Goal: Information Seeking & Learning: Learn about a topic

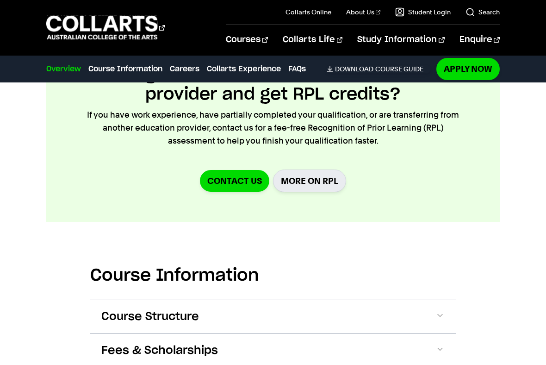
scroll to position [1008, 0]
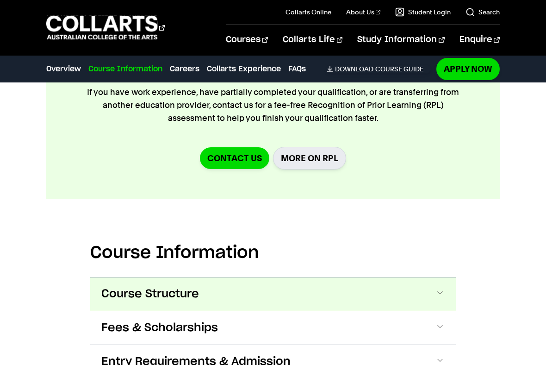
click at [252, 277] on button "Course Structure" at bounding box center [273, 293] width 366 height 33
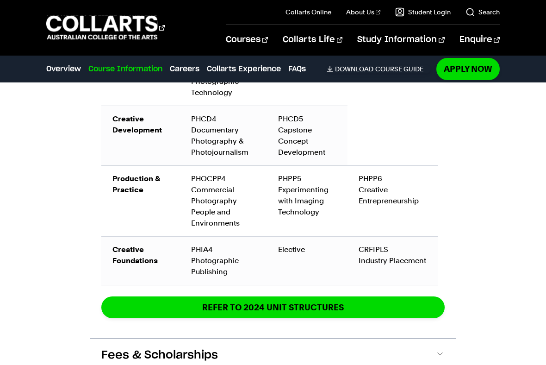
scroll to position [1697, 0]
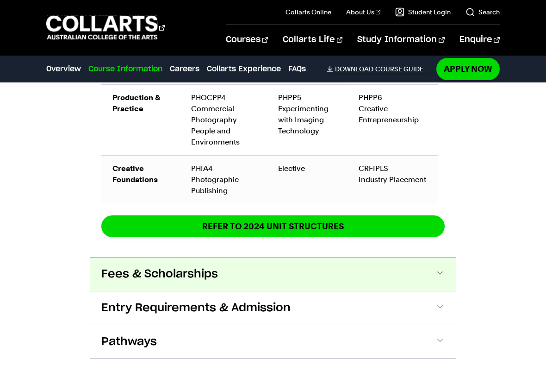
click at [253, 257] on button "Fees & Scholarships" at bounding box center [273, 273] width 366 height 33
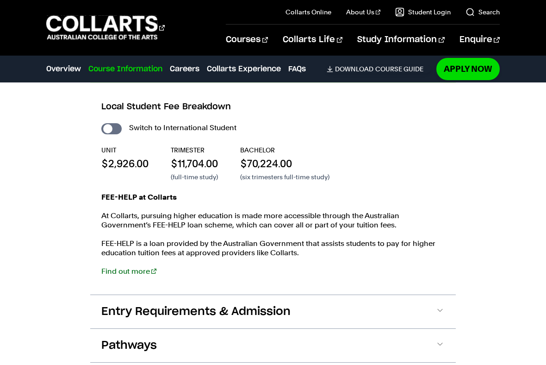
scroll to position [1971, 0]
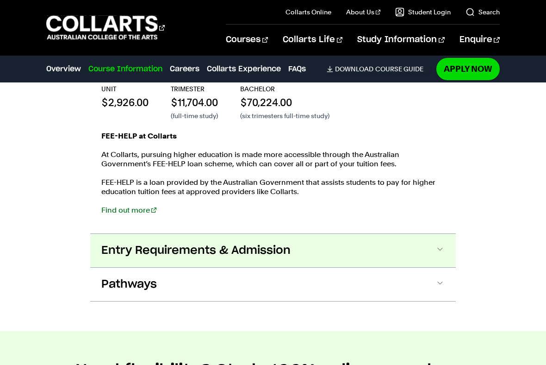
click at [236, 243] on span "Entry Requirements & Admission" at bounding box center [195, 250] width 189 height 15
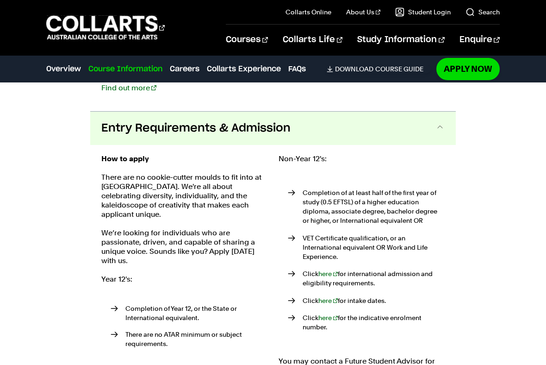
scroll to position [2161, 0]
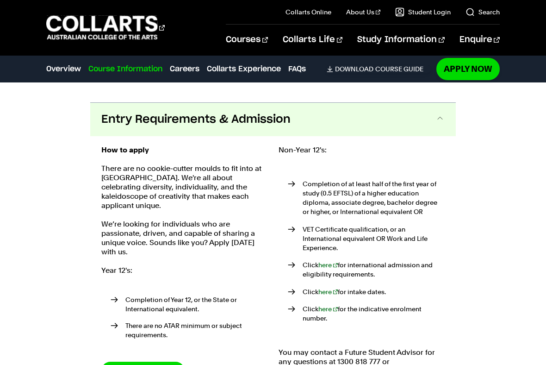
click at [261, 112] on span "Entry Requirements & Admission" at bounding box center [195, 119] width 189 height 15
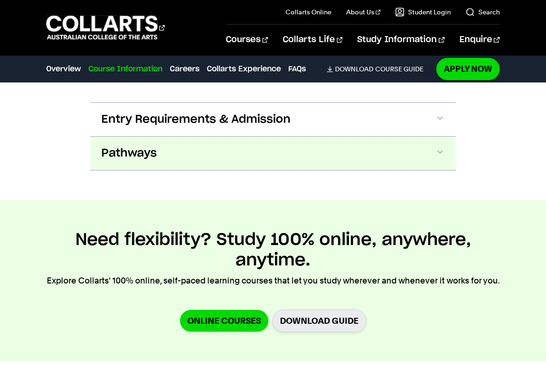
click at [257, 137] on button "Pathways" at bounding box center [273, 153] width 366 height 33
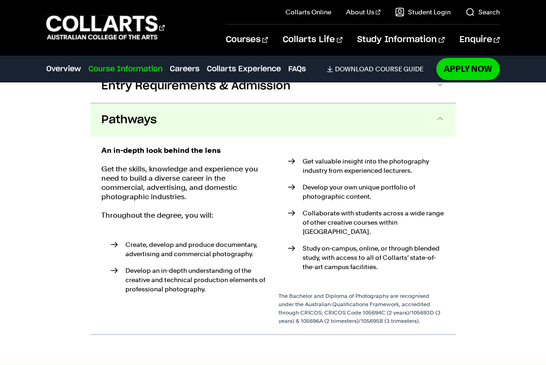
scroll to position [2194, 0]
click at [252, 136] on div "An in-depth look behind the lens Get the skills, knowledge and experience you n…" at bounding box center [273, 235] width 366 height 198
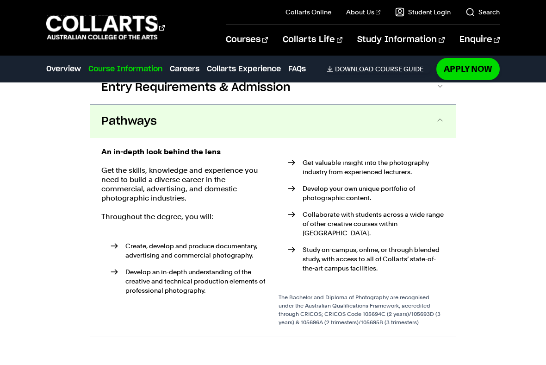
scroll to position [2187, 0]
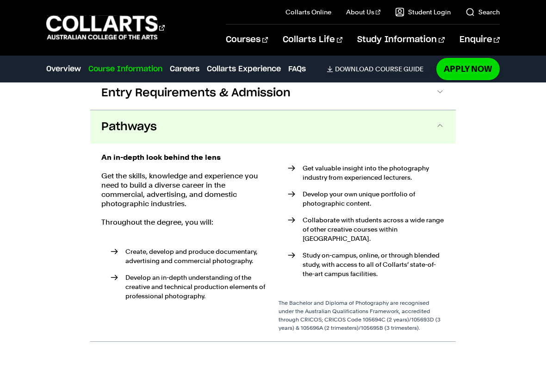
click at [436, 121] on span at bounding box center [440, 127] width 9 height 12
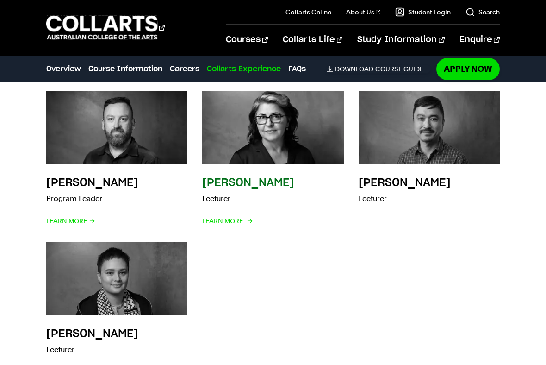
scroll to position [3752, 0]
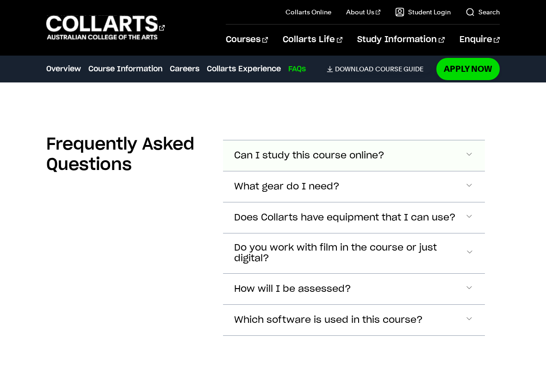
click at [234, 150] on span "Can I study this course online?" at bounding box center [309, 155] width 150 height 11
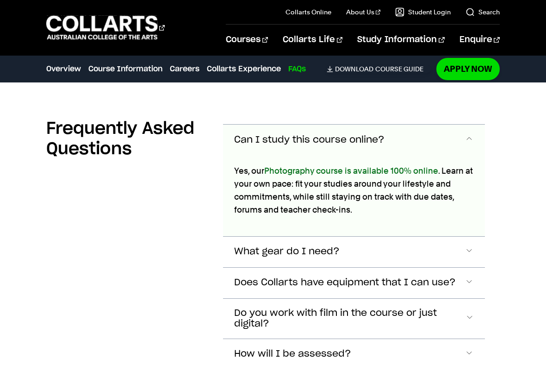
scroll to position [4063, 0]
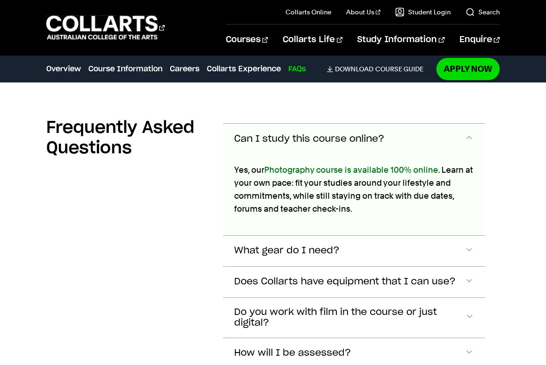
click at [232, 124] on button "Can I study this course online?" at bounding box center [354, 139] width 262 height 31
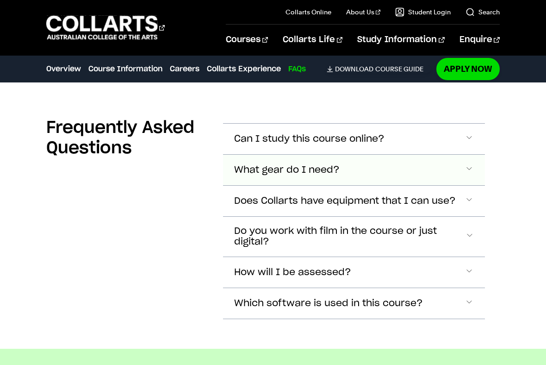
click at [235, 165] on span "What gear do I need?" at bounding box center [287, 170] width 106 height 11
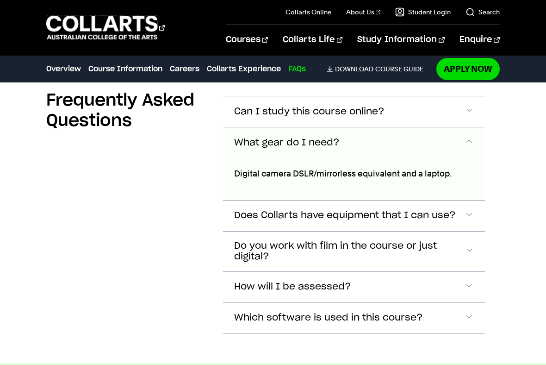
scroll to position [4094, 0]
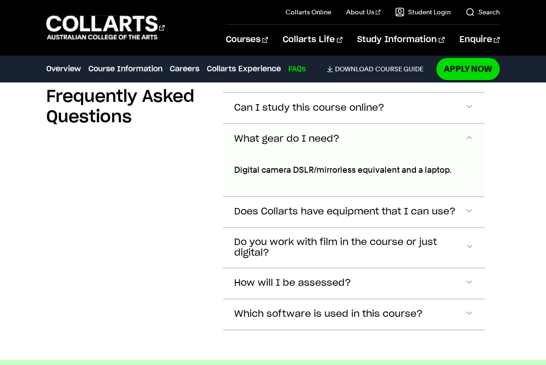
click at [234, 134] on span "What gear do I need?" at bounding box center [287, 139] width 106 height 11
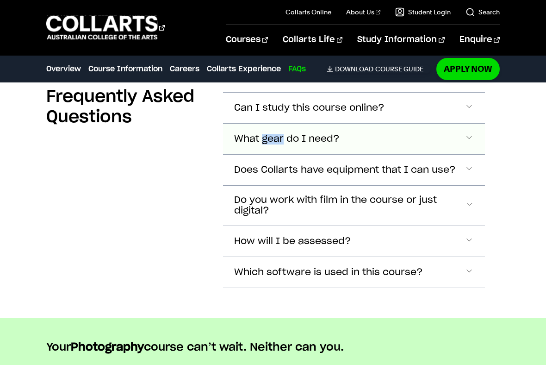
click at [234, 134] on span "What gear do I need?" at bounding box center [287, 139] width 106 height 11
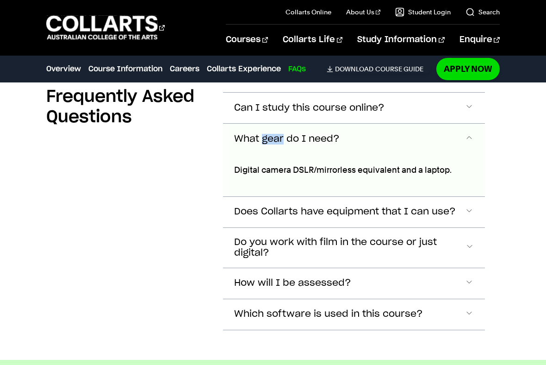
click at [333, 124] on button "What gear do I need?" at bounding box center [354, 139] width 262 height 31
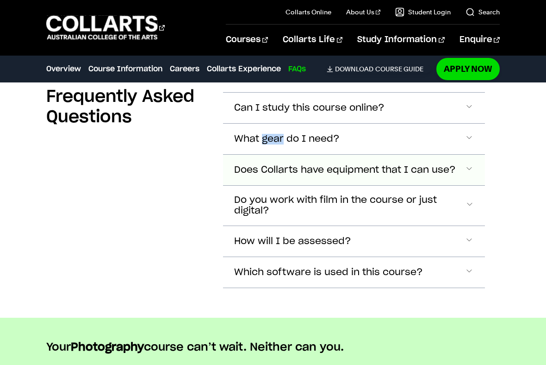
click at [321, 165] on span "Does Collarts have equipment that I can use?" at bounding box center [345, 170] width 222 height 11
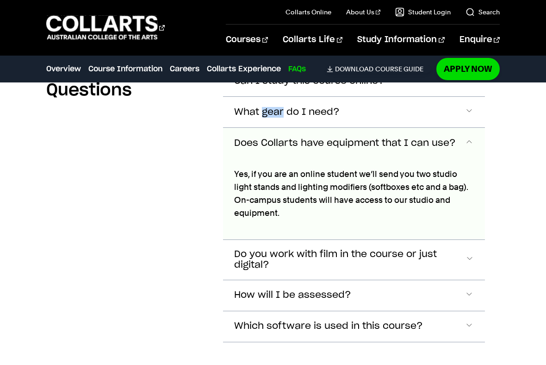
scroll to position [4125, 0]
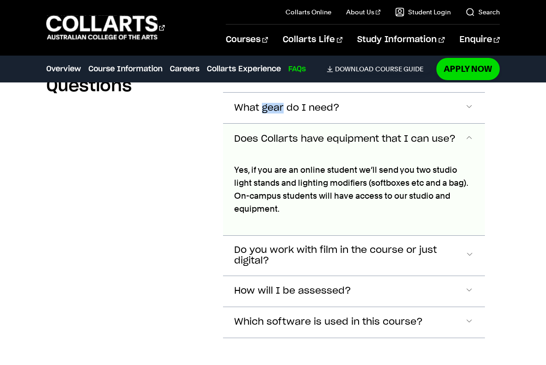
click at [271, 134] on span "Does Collarts have equipment that I can use?" at bounding box center [345, 139] width 222 height 11
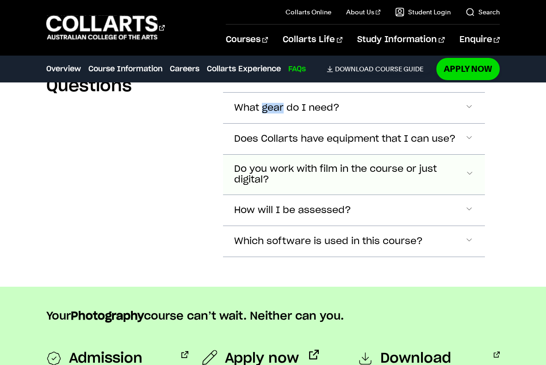
click at [279, 164] on span "Do you work with film in the course or just digital?" at bounding box center [349, 174] width 231 height 21
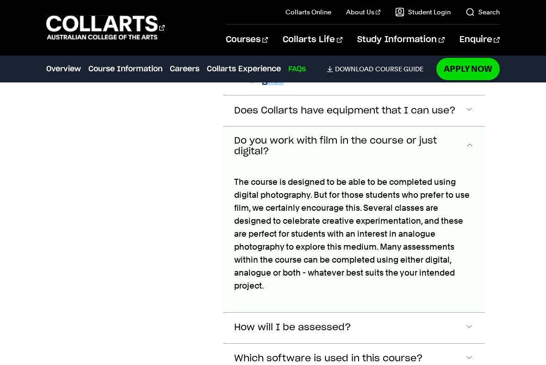
scroll to position [4156, 0]
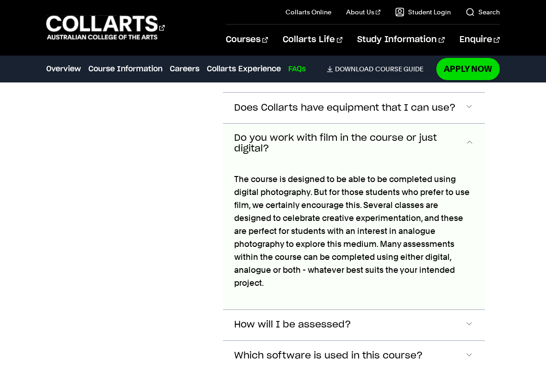
click at [251, 133] on span "Do you work with film in the course or just digital?" at bounding box center [349, 143] width 231 height 21
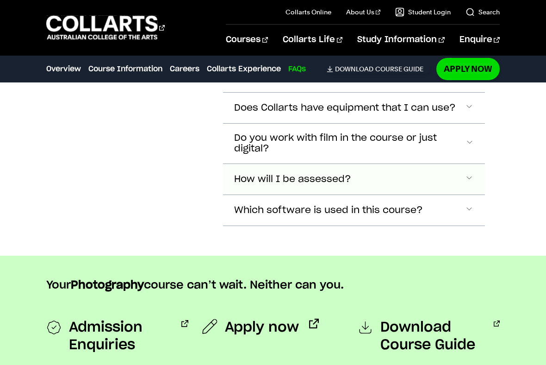
click at [265, 164] on button "How will I be assessed?" at bounding box center [354, 179] width 262 height 31
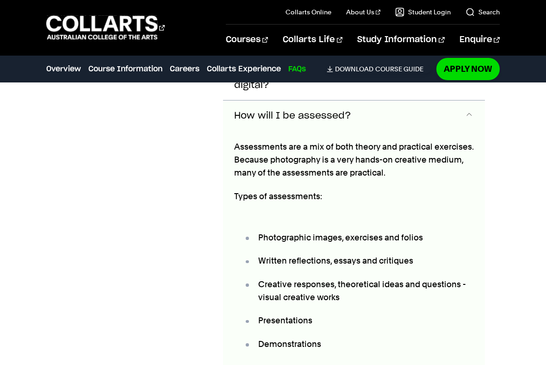
scroll to position [4225, 0]
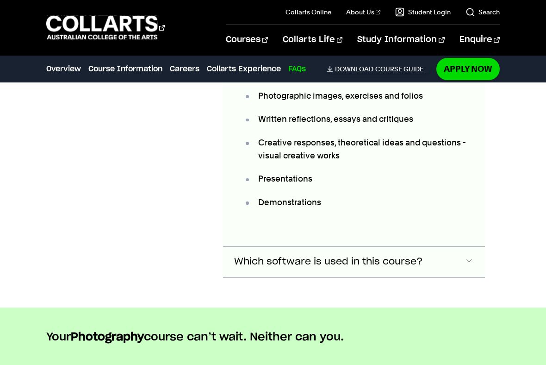
click at [270, 257] on span "Which software is used in this course?" at bounding box center [328, 262] width 189 height 11
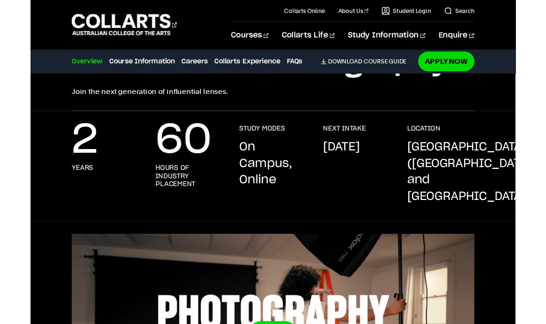
scroll to position [0, 0]
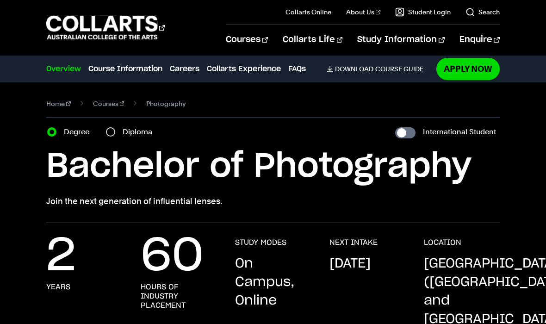
click at [119, 124] on section "Home Courses Photography Course variant Degree Diploma International Student Ba…" at bounding box center [272, 152] width 453 height 141
click at [111, 129] on input "Diploma" at bounding box center [110, 131] width 9 height 9
radio input "true"
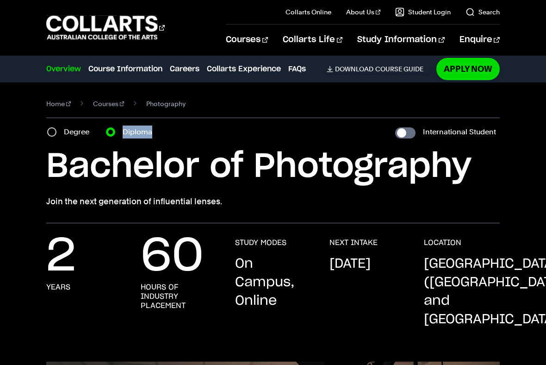
click at [113, 132] on input "Diploma" at bounding box center [110, 131] width 9 height 9
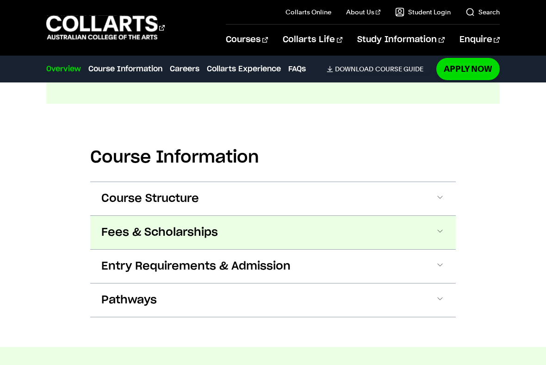
scroll to position [1097, 0]
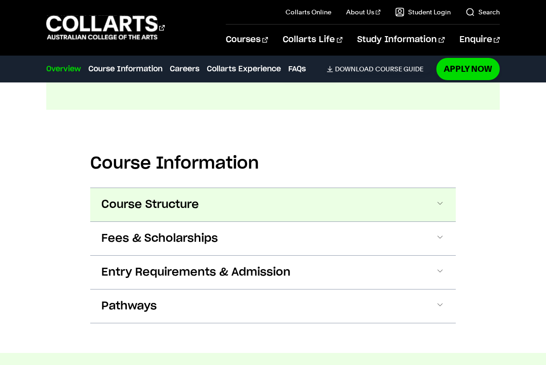
click at [145, 195] on button "Course Structure" at bounding box center [273, 204] width 366 height 33
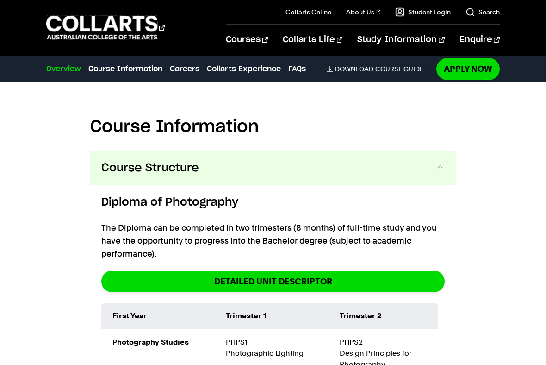
scroll to position [1104, 0]
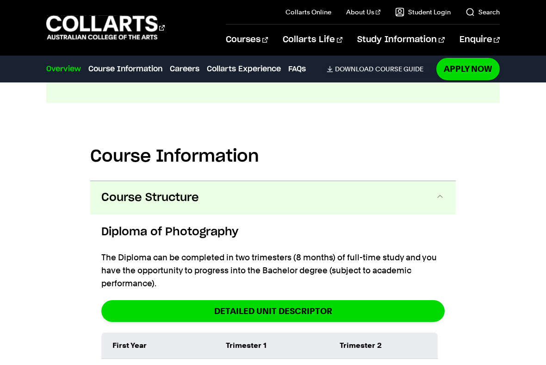
click at [175, 190] on span "Course Structure" at bounding box center [150, 197] width 98 height 15
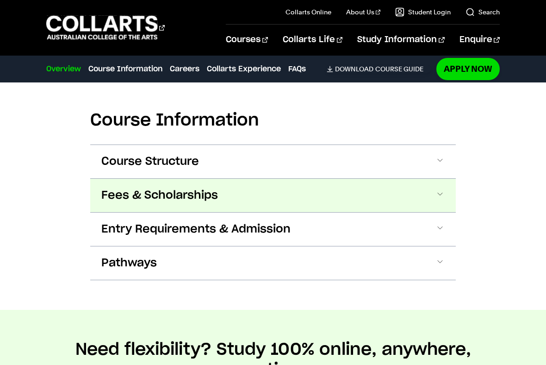
click at [175, 188] on span "Fees & Scholarships" at bounding box center [159, 195] width 117 height 15
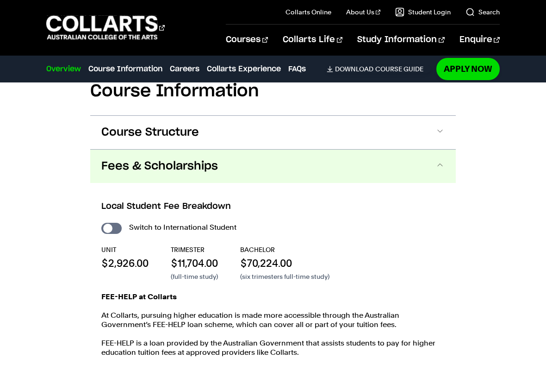
scroll to position [1140, 0]
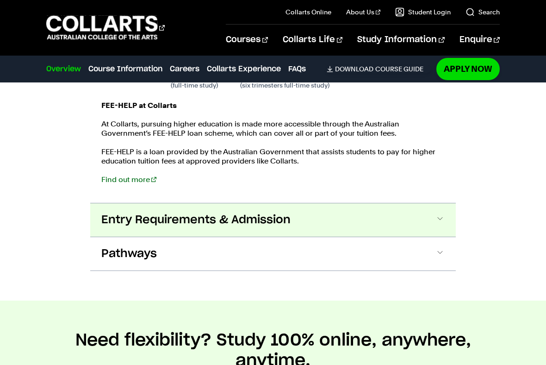
click at [179, 203] on button "Entry Requirements & Admission" at bounding box center [273, 219] width 366 height 33
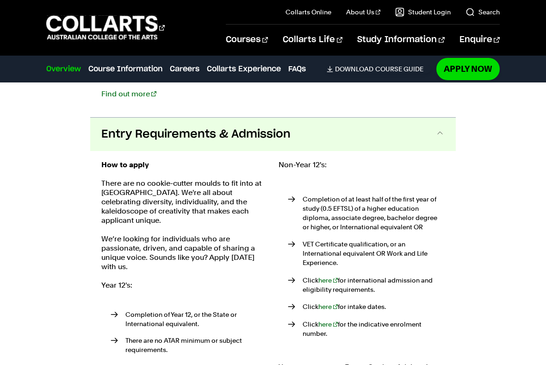
scroll to position [1461, 0]
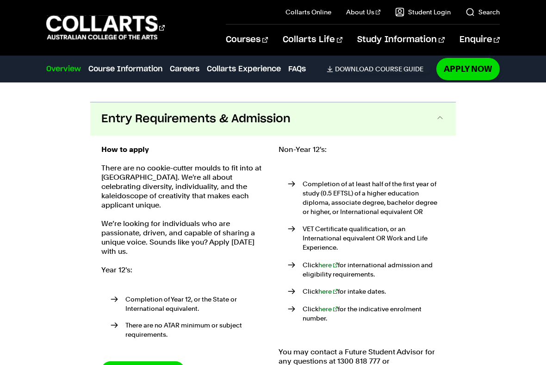
click at [184, 111] on button "Entry Requirements & Admission" at bounding box center [273, 118] width 366 height 33
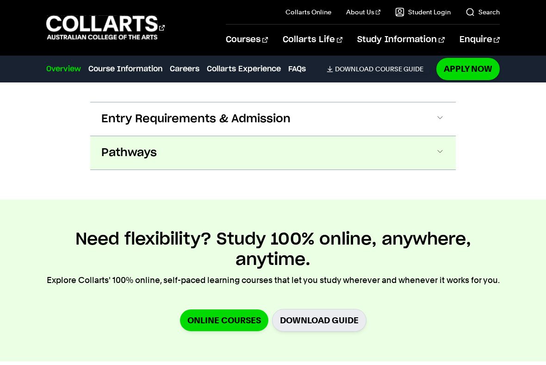
click at [183, 150] on button "Pathways" at bounding box center [273, 152] width 366 height 33
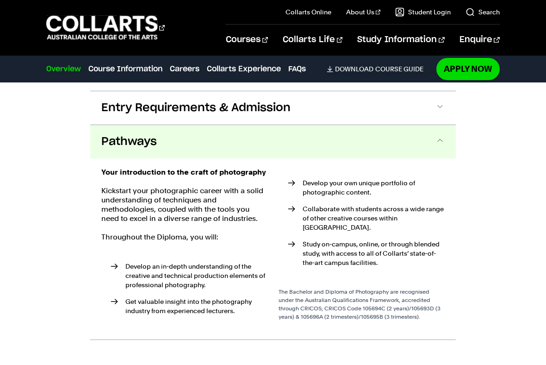
scroll to position [1495, 0]
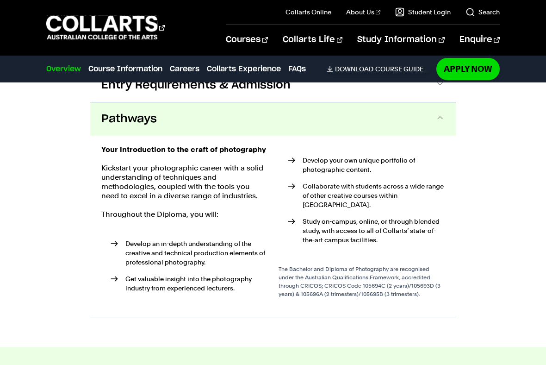
click at [175, 113] on button "Pathways" at bounding box center [273, 118] width 366 height 33
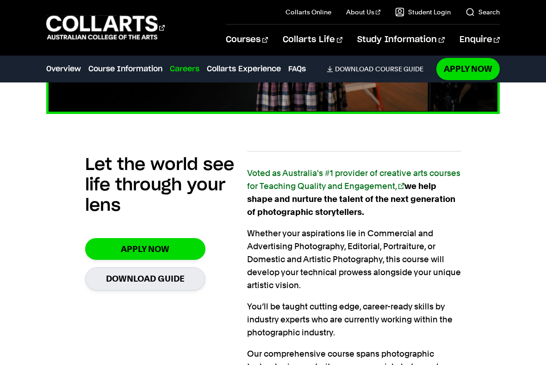
scroll to position [0, 0]
